Goal: Task Accomplishment & Management: Use online tool/utility

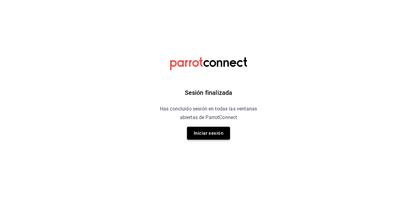
click at [209, 136] on button "Iniciar sesión" at bounding box center [208, 133] width 43 height 13
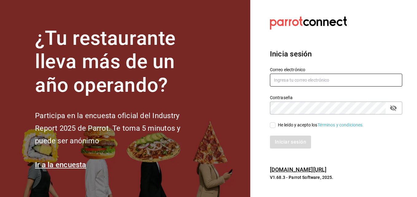
type input "[EMAIL_ADDRESS][DOMAIN_NAME]"
click at [276, 122] on span "He leído y acepto los Términos y condiciones." at bounding box center [319, 125] width 88 height 6
click at [275, 123] on input "He leído y acepto los Términos y condiciones." at bounding box center [273, 126] width 6 height 6
checkbox input "true"
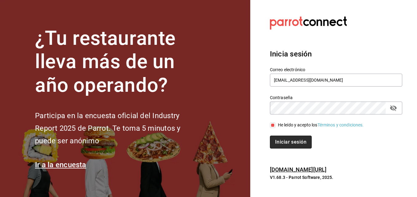
click at [284, 142] on button "Iniciar sesión" at bounding box center [291, 142] width 42 height 13
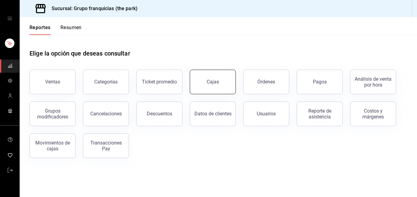
click at [215, 74] on button "Cajas" at bounding box center [213, 82] width 46 height 25
